Goal: Communication & Community: Answer question/provide support

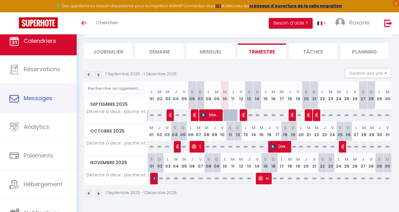
click at [45, 102] on span "Messages" at bounding box center [38, 98] width 29 height 8
select select "message"
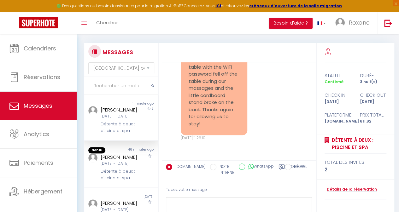
scroll to position [71, 0]
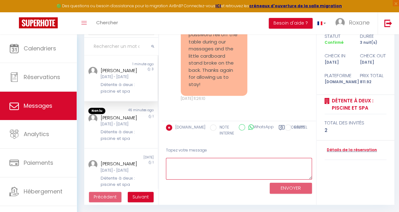
click at [235, 173] on textarea at bounding box center [239, 169] width 146 height 22
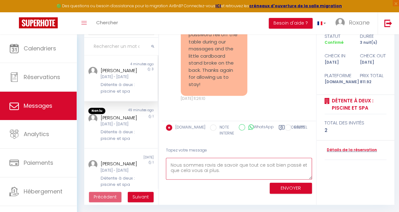
scroll to position [20, 0]
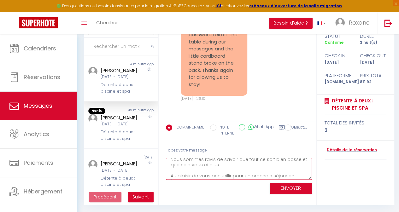
click at [228, 170] on textarea "Bonjour [PERSON_NAME], Merci de nous avoir prévenu pour le cadre. Nous sommes r…" at bounding box center [239, 169] width 146 height 22
click at [235, 178] on textarea "Bonjour [PERSON_NAME], Merci de nous avoir prévenu pour le cadre. Nous sommes r…" at bounding box center [239, 169] width 146 height 22
type textarea "Bonjour [PERSON_NAME], Merci de nous avoir prévenu pour le cadre. Nous sommes r…"
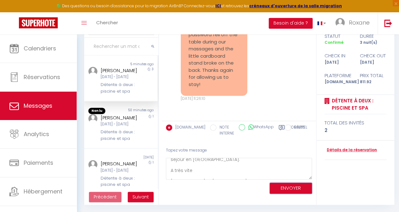
click at [290, 189] on button "ENVOYER" at bounding box center [291, 188] width 42 height 11
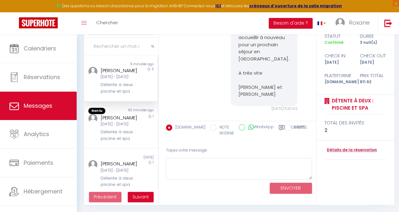
scroll to position [4055, 0]
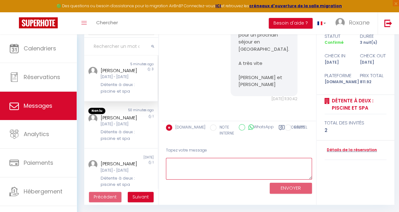
click at [221, 165] on textarea at bounding box center [239, 169] width 146 height 22
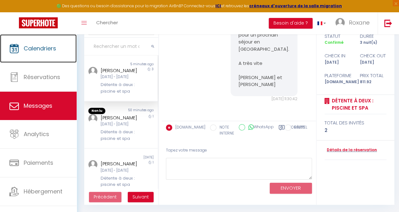
click at [47, 42] on link "Calendriers" at bounding box center [38, 48] width 77 height 28
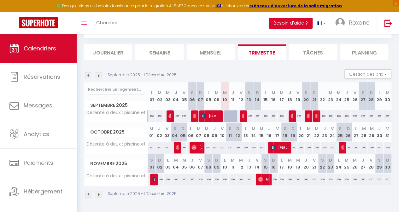
scroll to position [64, 0]
